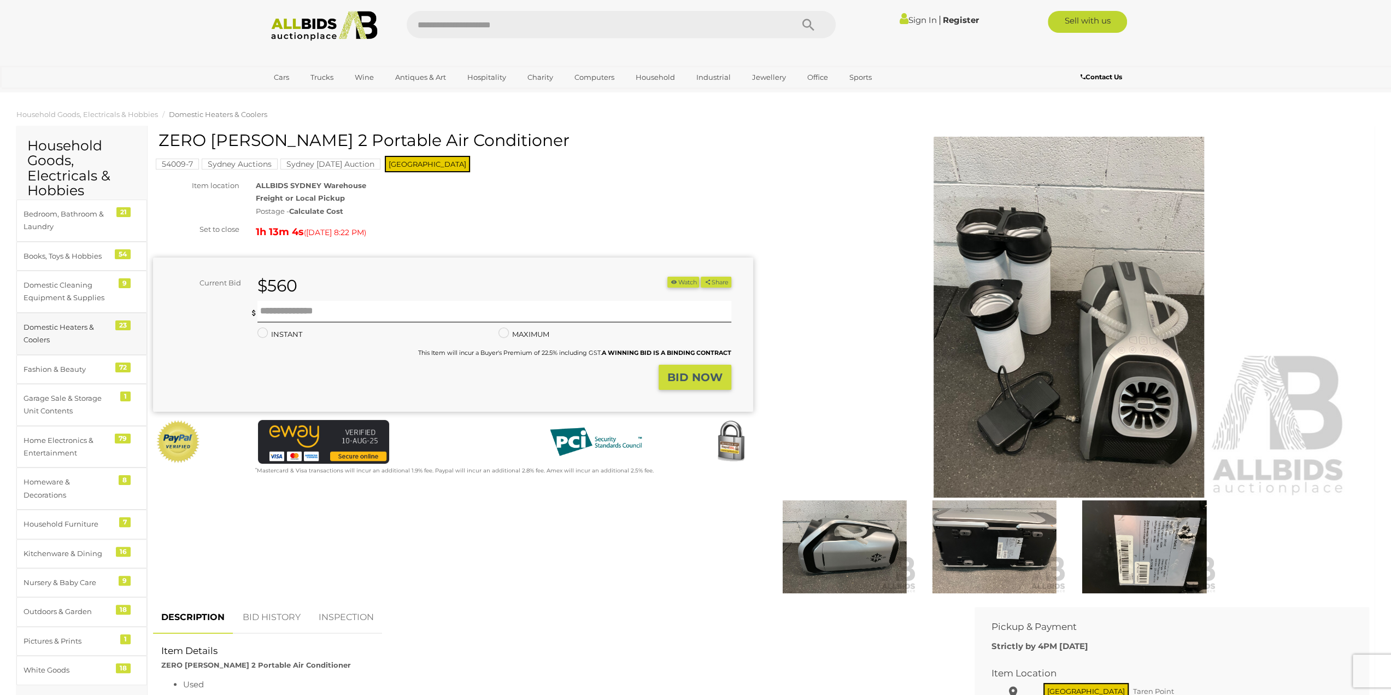
click at [58, 342] on div "Domestic Heaters & Coolers" at bounding box center [69, 334] width 90 height 26
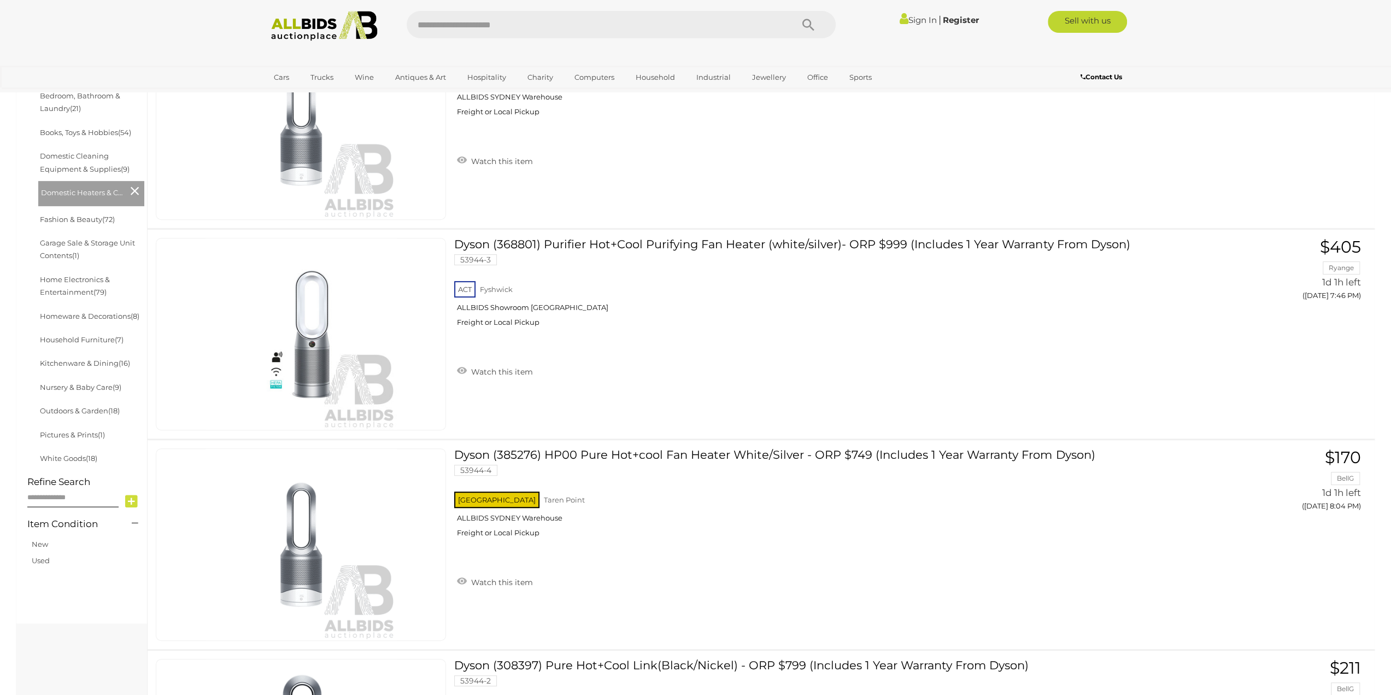
scroll to position [275, 0]
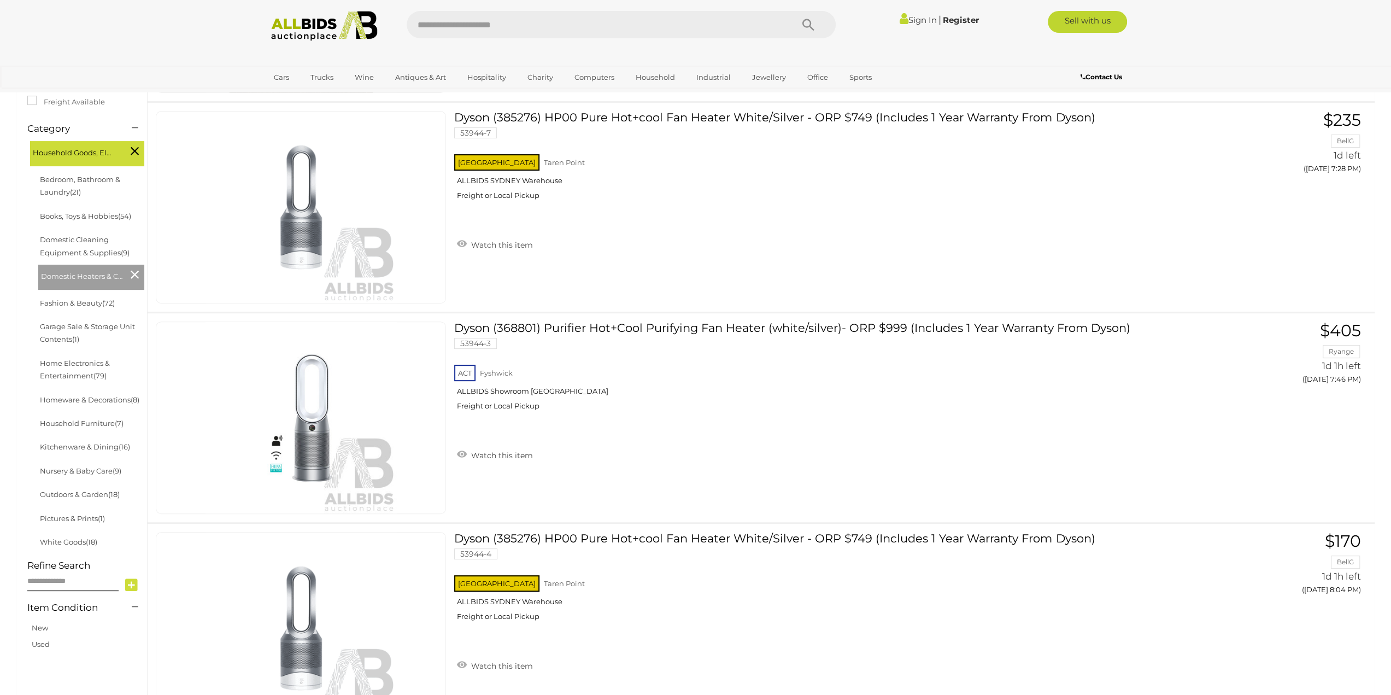
click at [78, 185] on li "Bedroom, Bathroom & Laundry (21)" at bounding box center [91, 186] width 106 height 37
click at [67, 191] on link "Bedroom, Bathroom & Laundry (21)" at bounding box center [80, 185] width 80 height 21
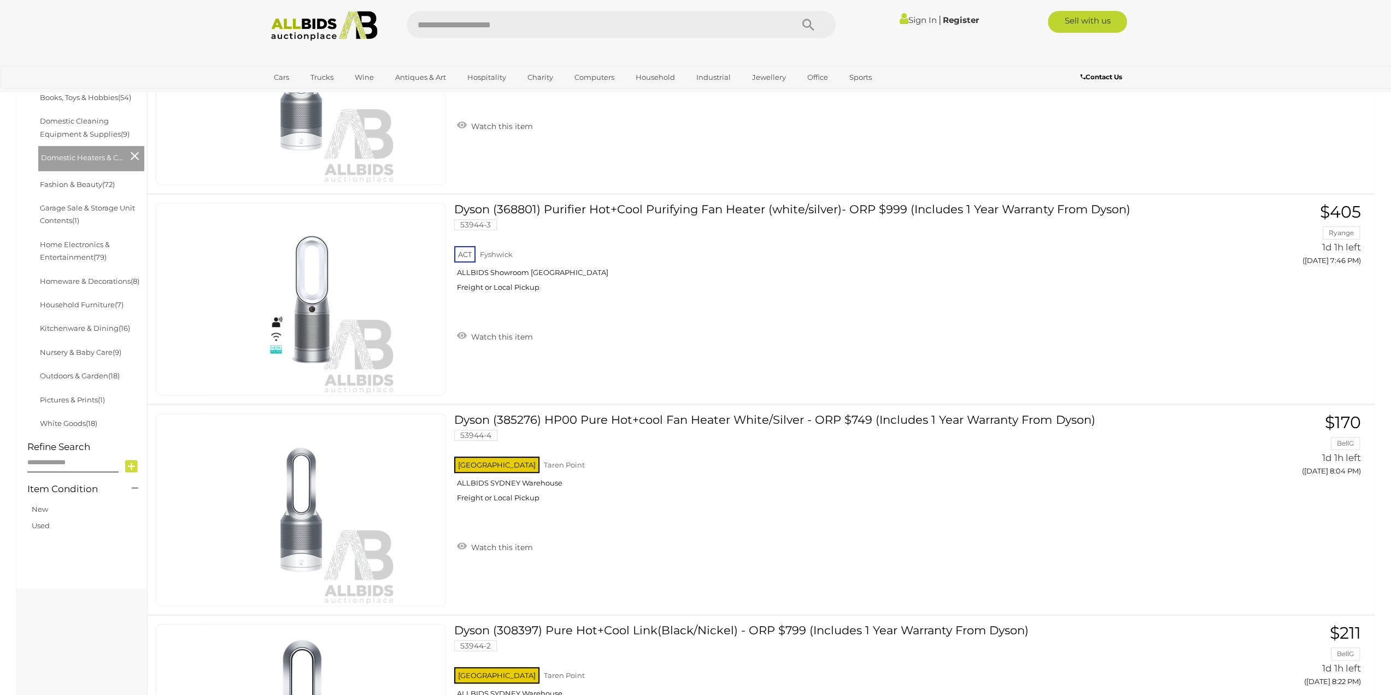
scroll to position [383, 0]
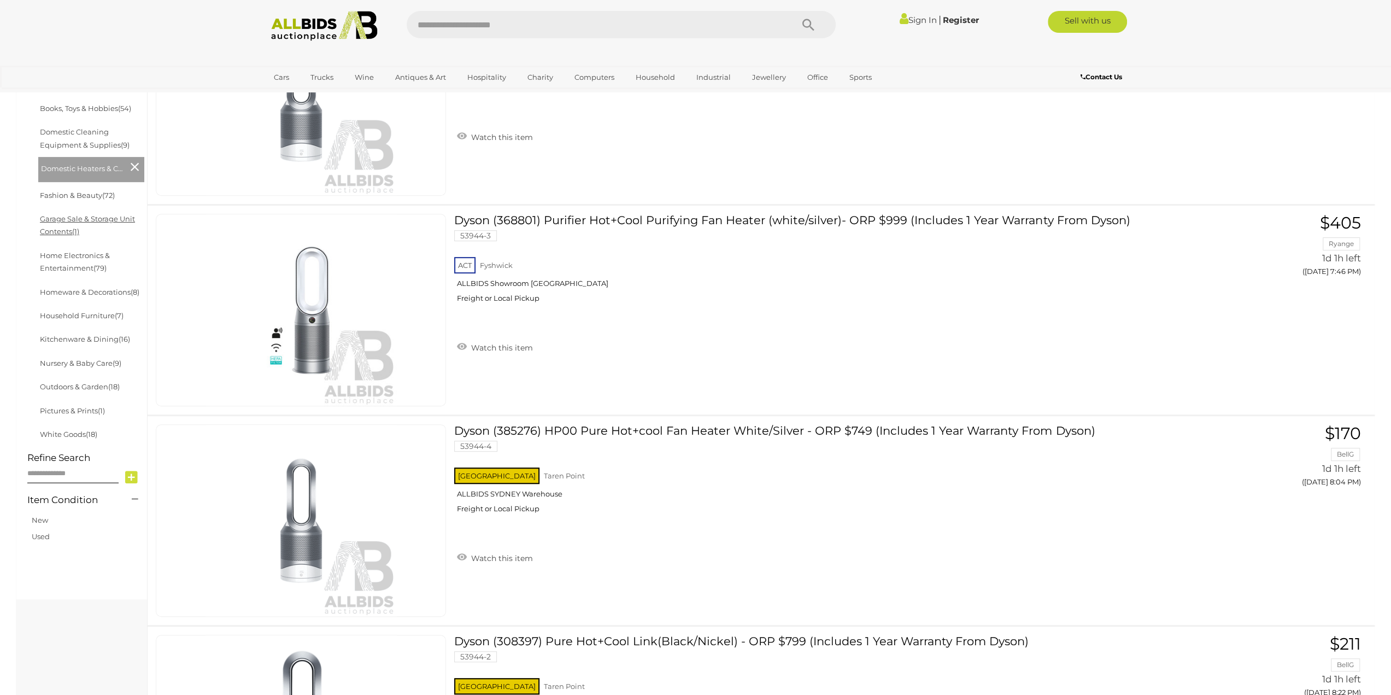
click at [91, 217] on link "Garage Sale & Storage Unit Contents (1)" at bounding box center [87, 224] width 95 height 21
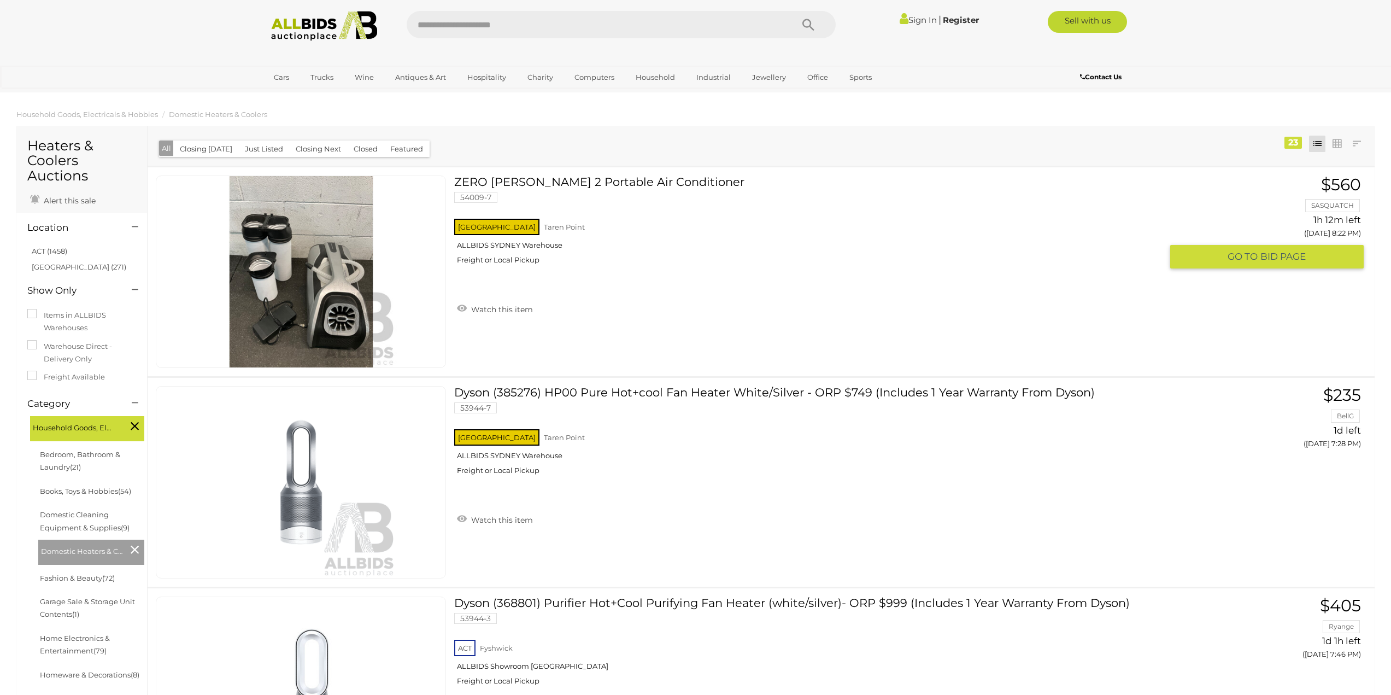
scroll to position [383, 0]
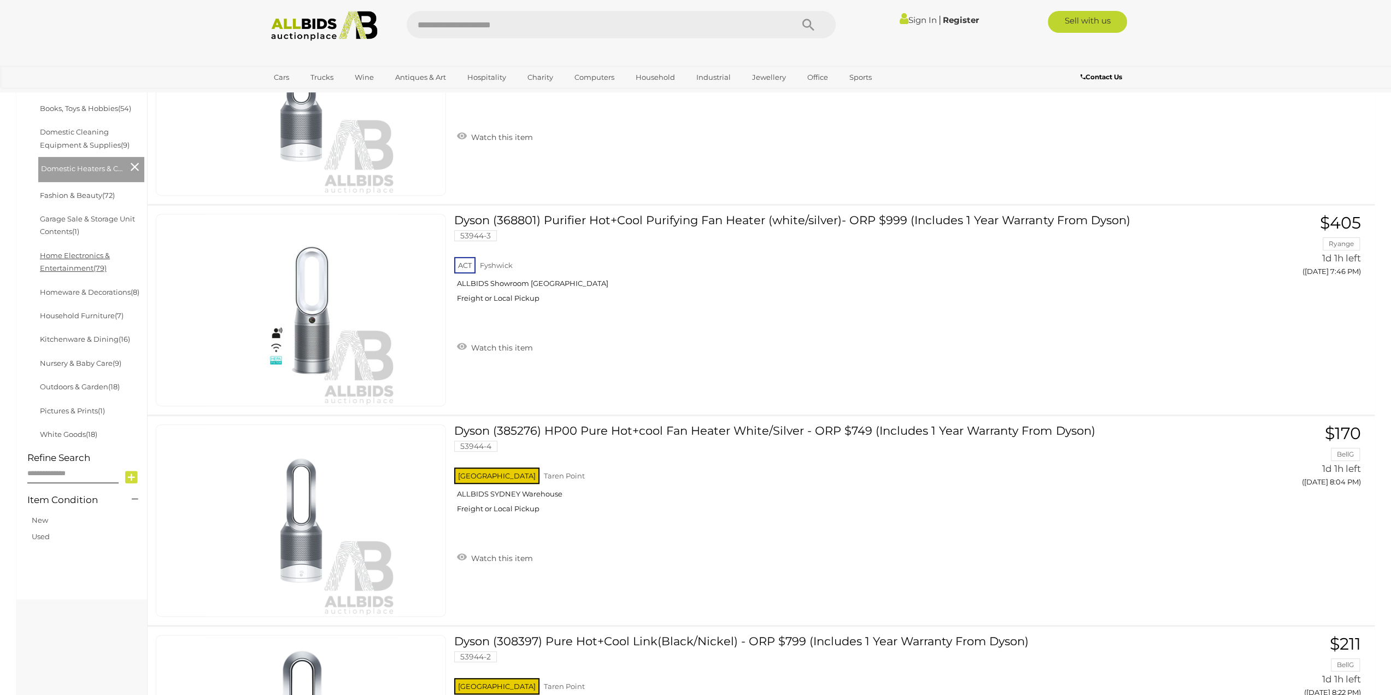
click at [99, 257] on link "Home Electronics & Entertainment (79)" at bounding box center [75, 261] width 70 height 21
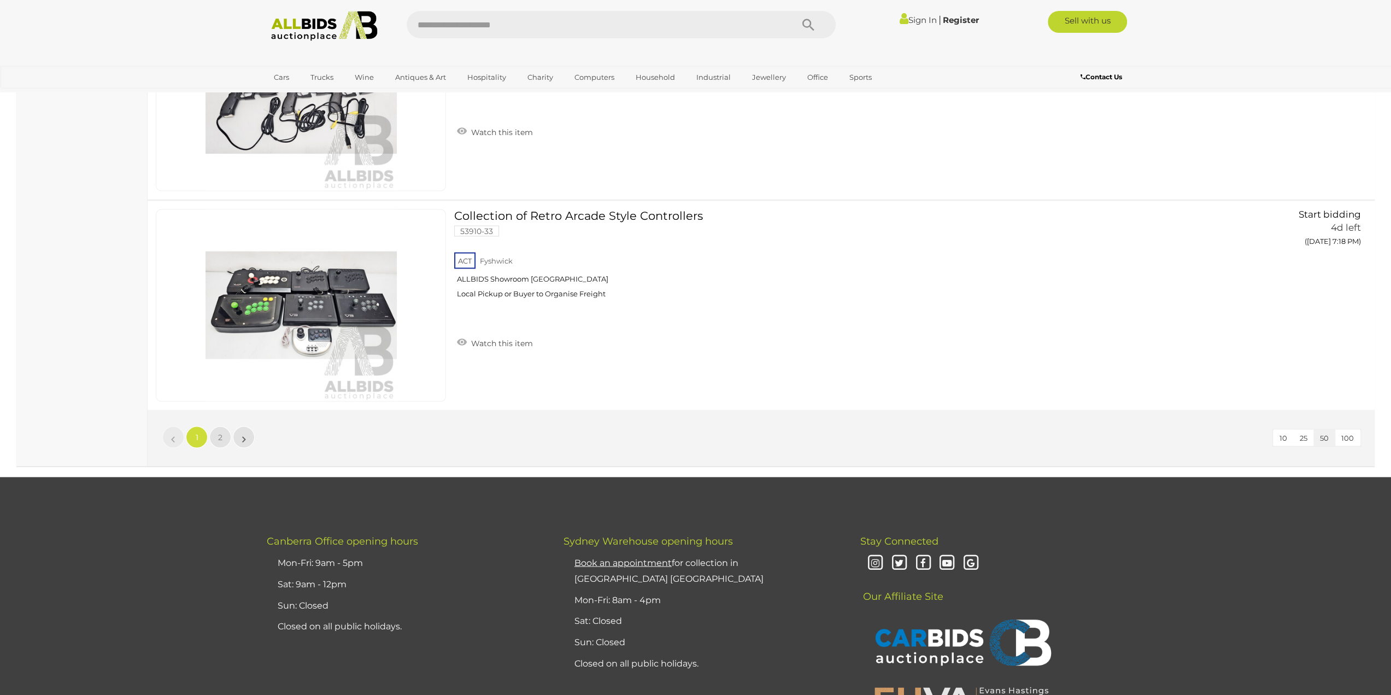
scroll to position [10275, 0]
click at [220, 431] on span "2" at bounding box center [220, 436] width 4 height 10
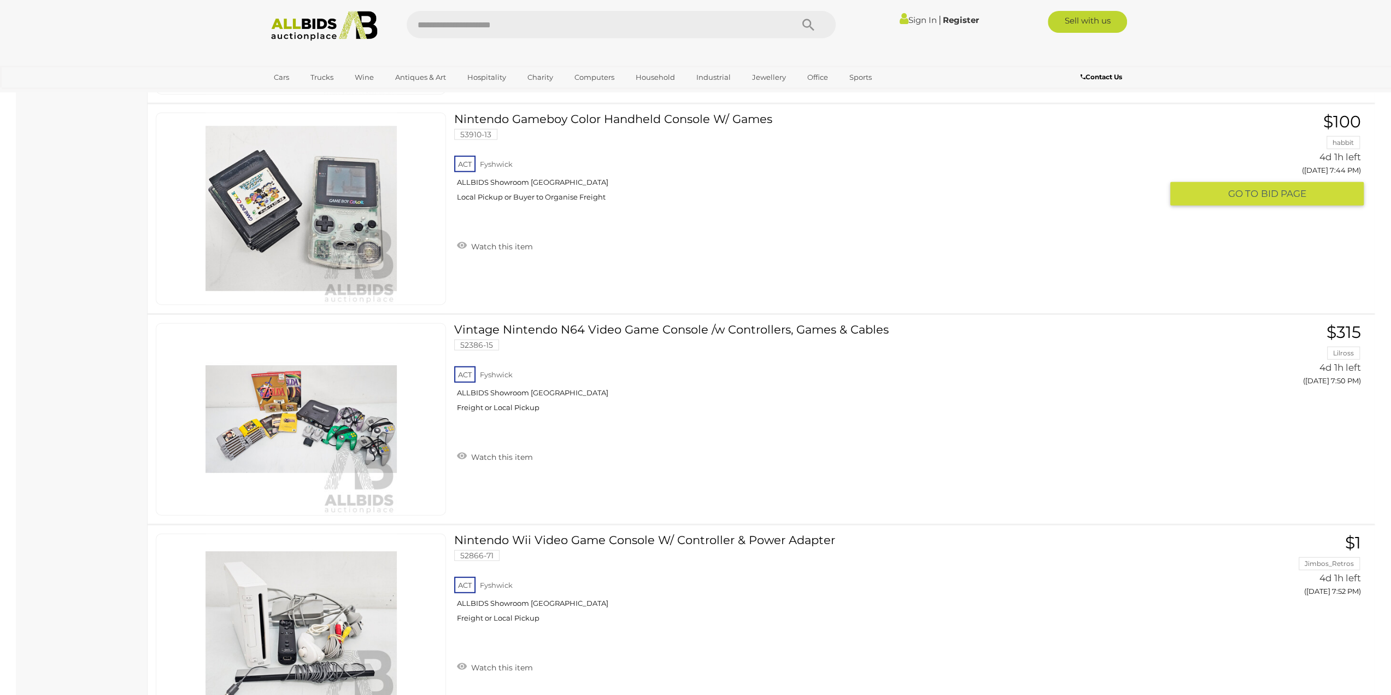
scroll to position [2622, 0]
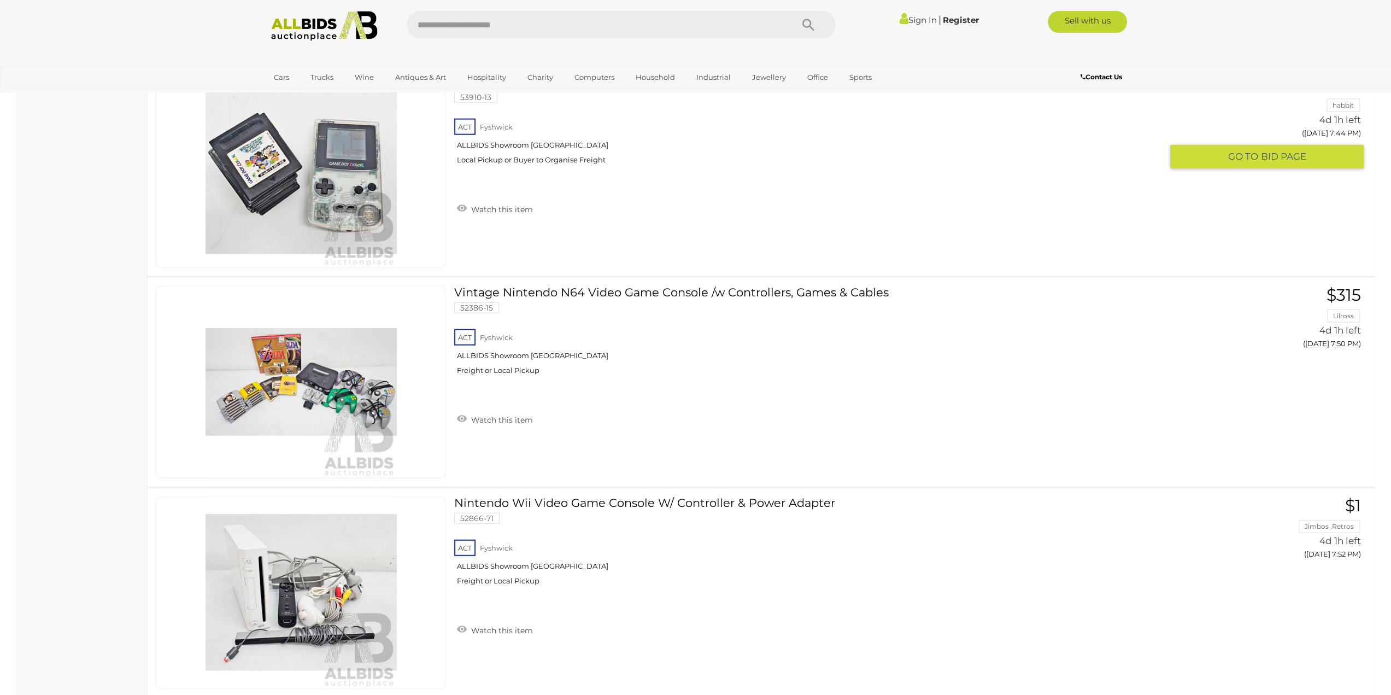
drag, startPoint x: 706, startPoint y: 258, endPoint x: 676, endPoint y: 227, distance: 43.3
click at [676, 227] on div "Nintendo Gameboy Color Handheld Console W/ Games 53910-13 ACT Fyshwick ALLBIDS …" at bounding box center [760, 171] width 1243 height 209
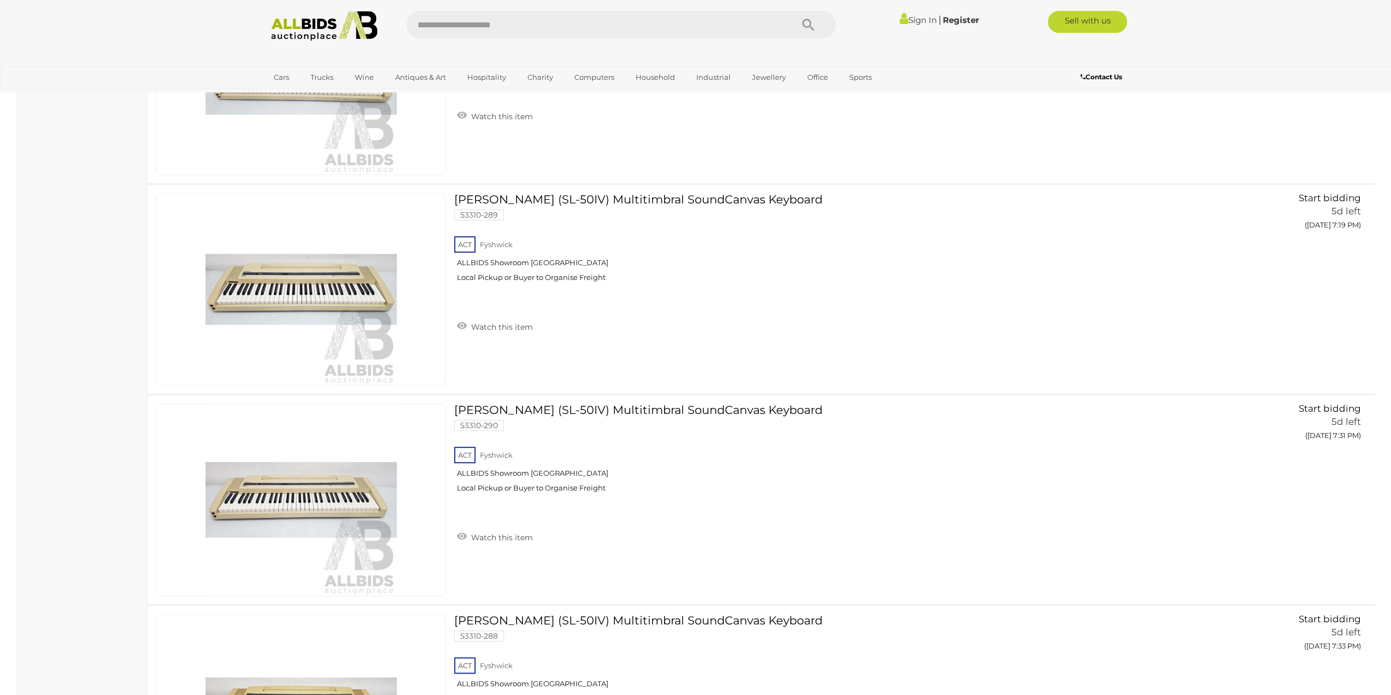
scroll to position [4972, 0]
